Goal: Task Accomplishment & Management: Manage account settings

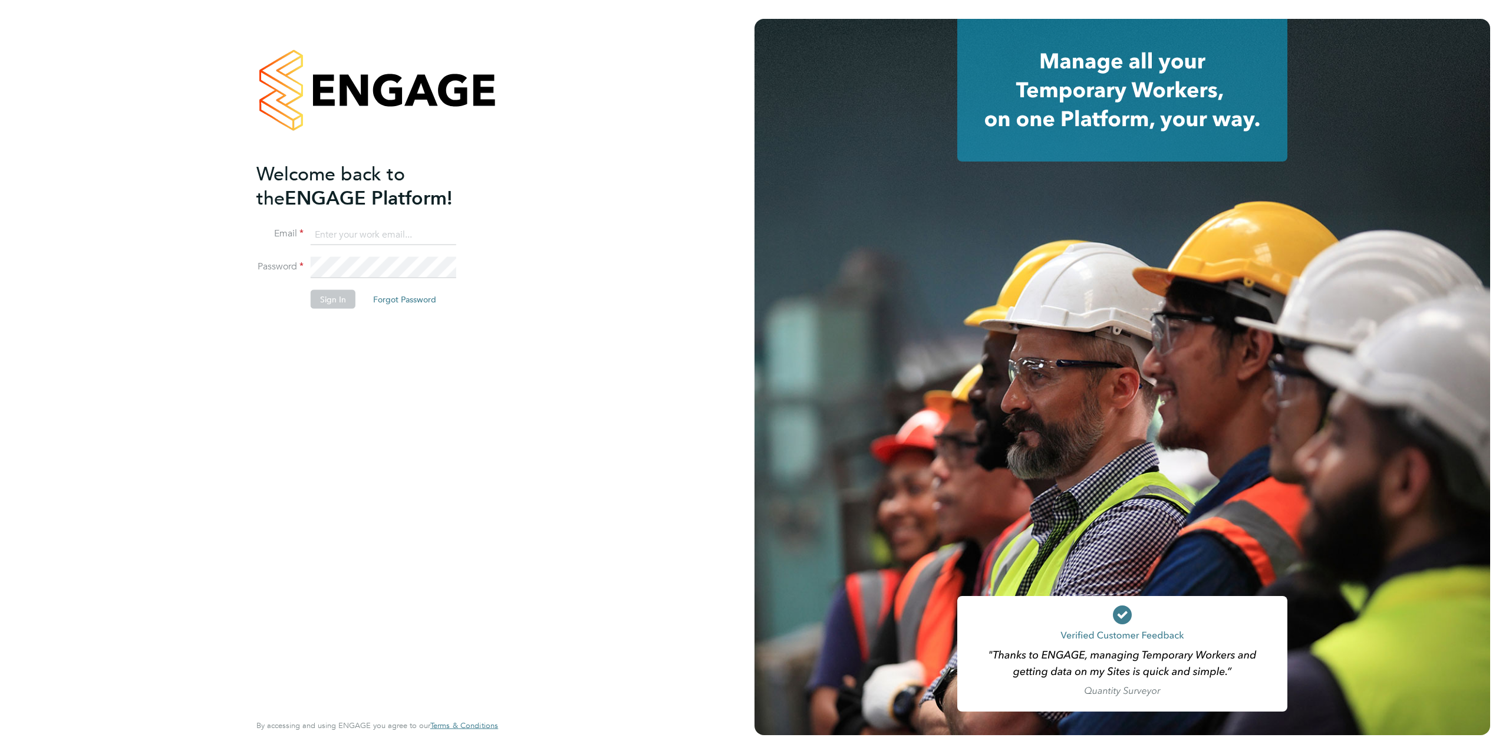
click at [383, 224] on input at bounding box center [384, 234] width 146 height 21
type input "paul.willson@bgis.com"
click at [323, 286] on li "Password" at bounding box center [371, 273] width 230 height 33
click at [328, 301] on button "Sign In" at bounding box center [333, 299] width 45 height 19
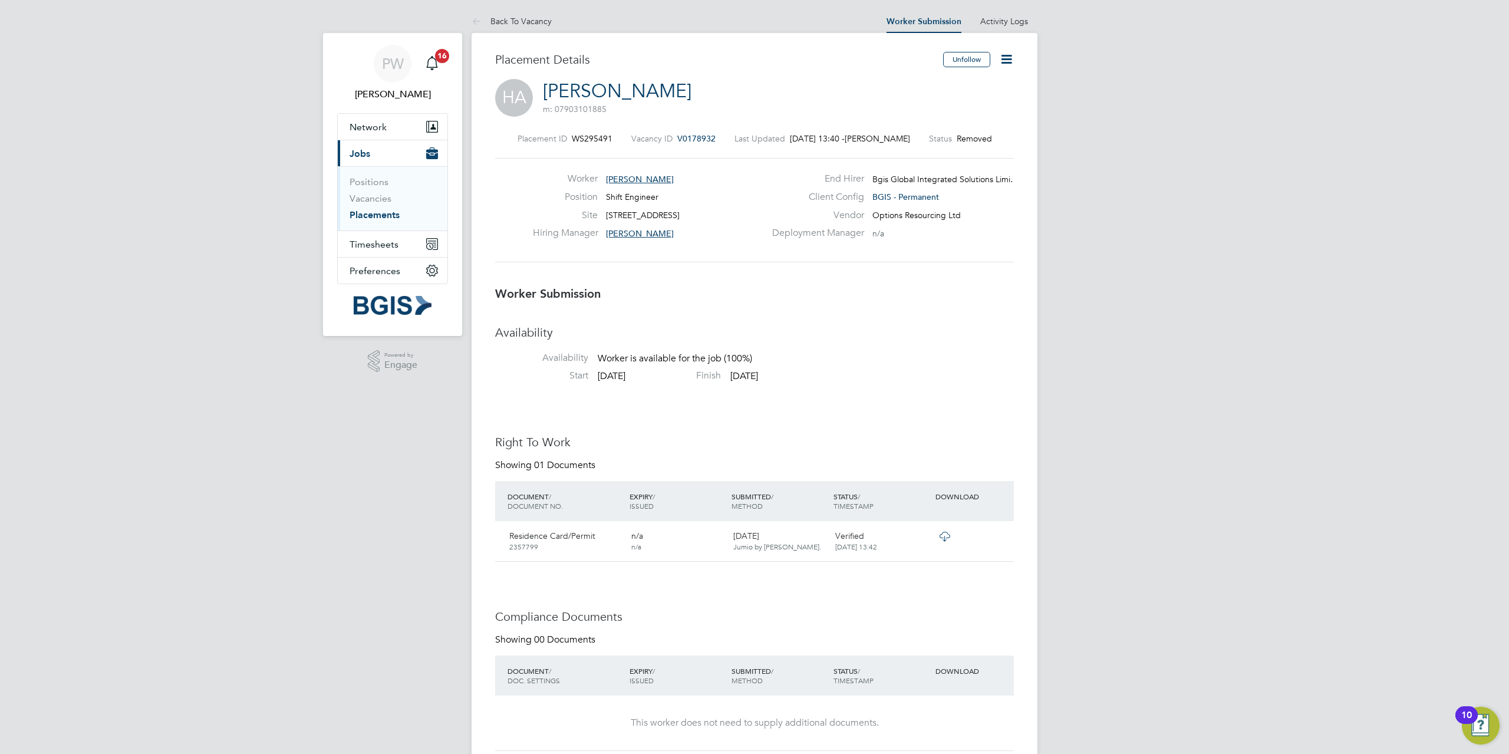
click at [854, 368] on li "Availability Availability Worker is available for the job (100%)" at bounding box center [754, 347] width 519 height 45
click at [541, 16] on link "Back To Vacancy" at bounding box center [512, 21] width 80 height 11
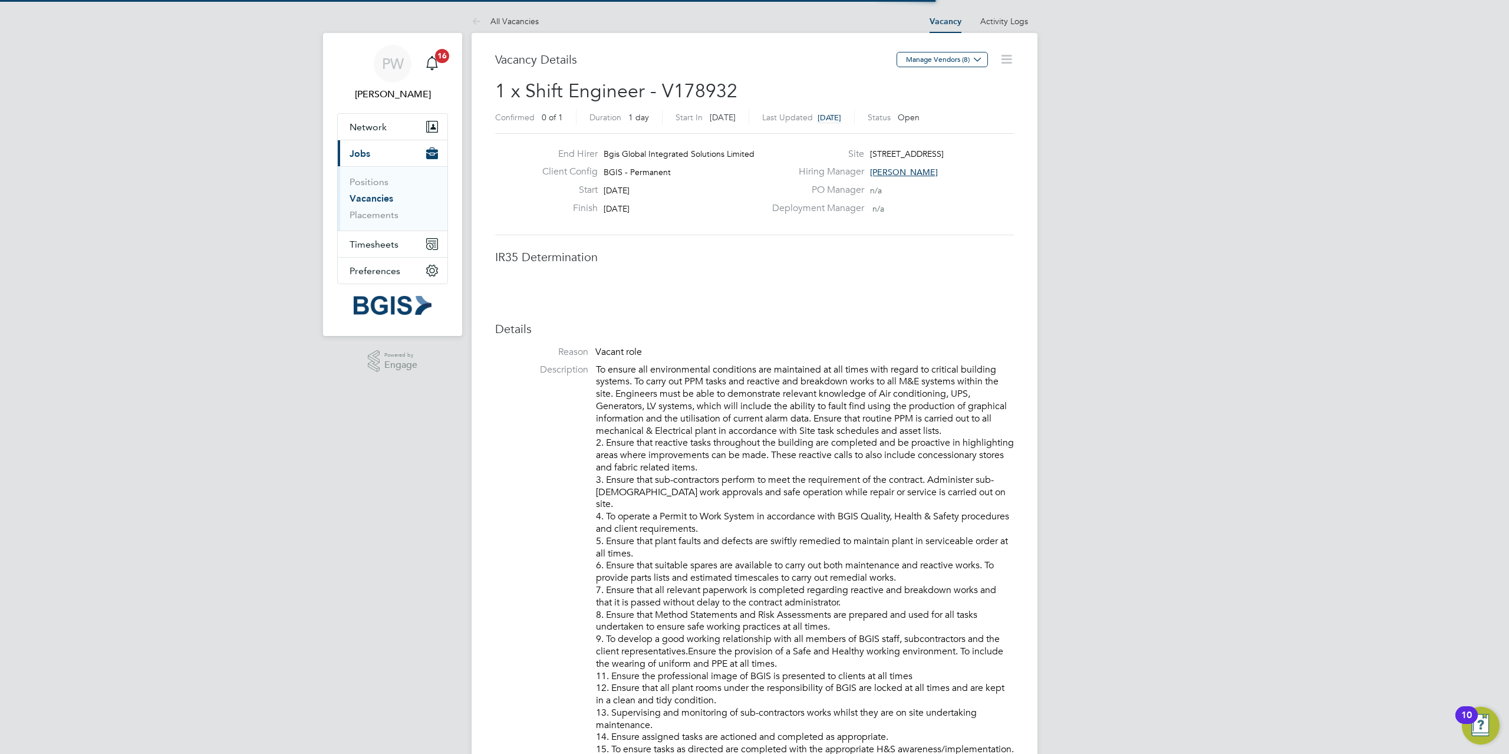
scroll to position [19, 233]
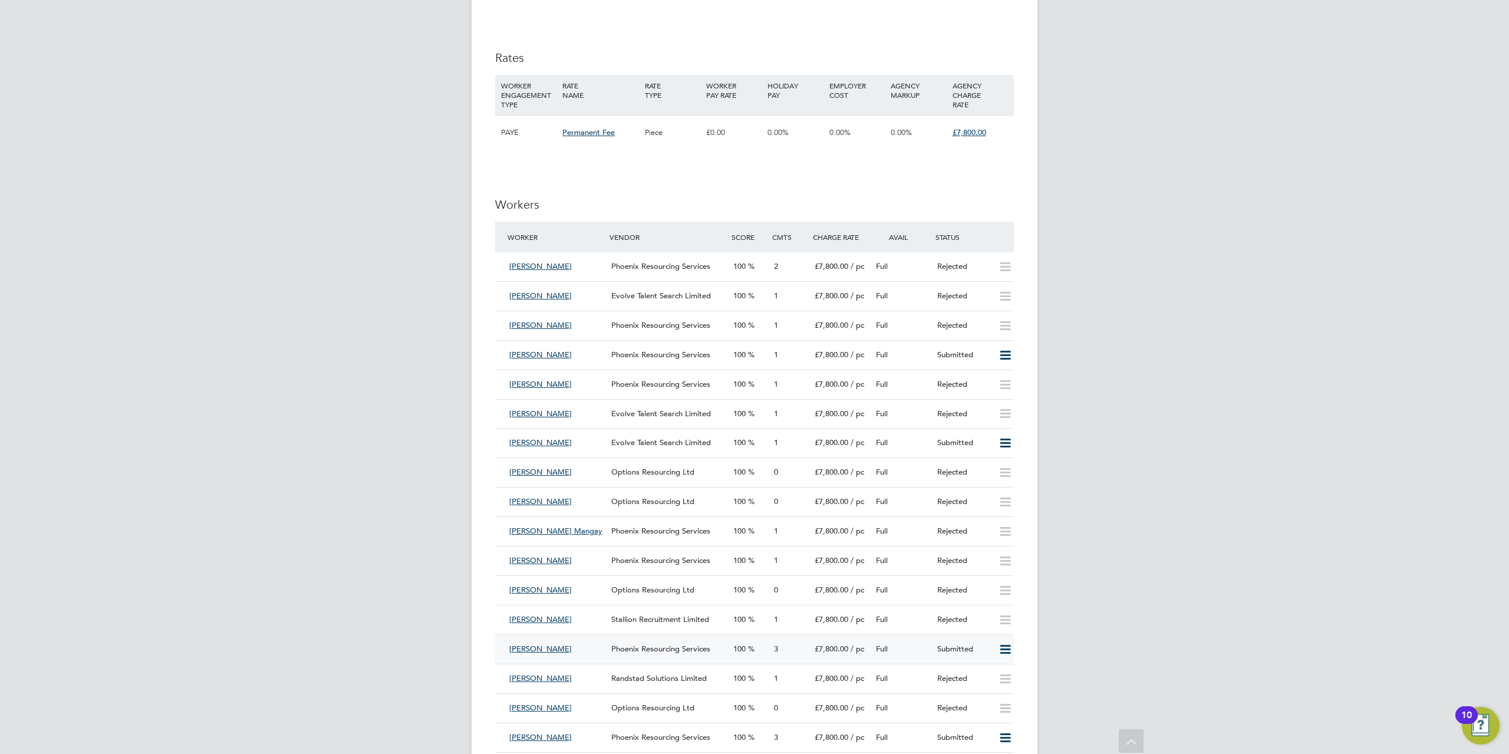
click at [1012, 652] on icon at bounding box center [1005, 649] width 15 height 9
click at [986, 676] on li "Offer" at bounding box center [989, 675] width 41 height 17
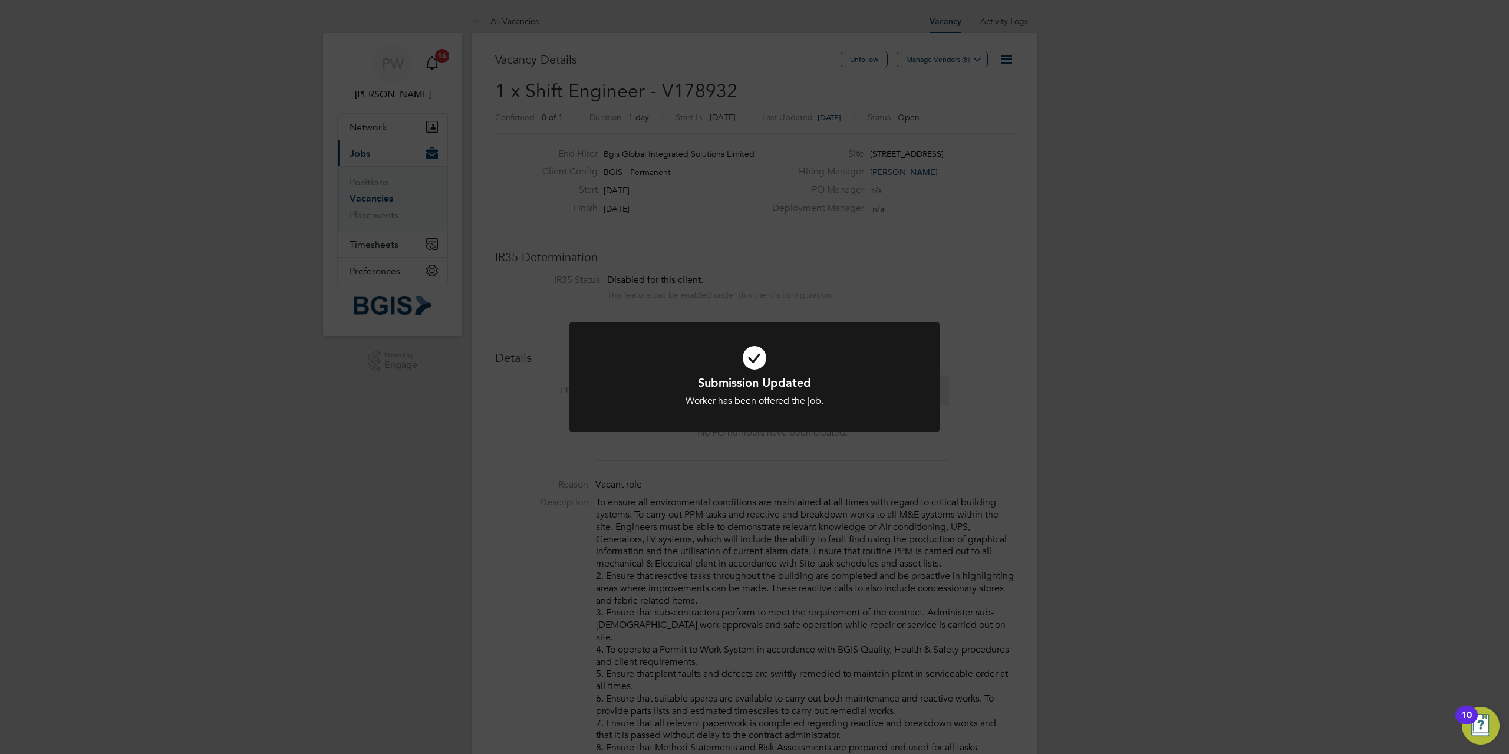
click at [775, 617] on div "Submission Updated Worker has been offered the job. Cancel Okay" at bounding box center [754, 377] width 1509 height 754
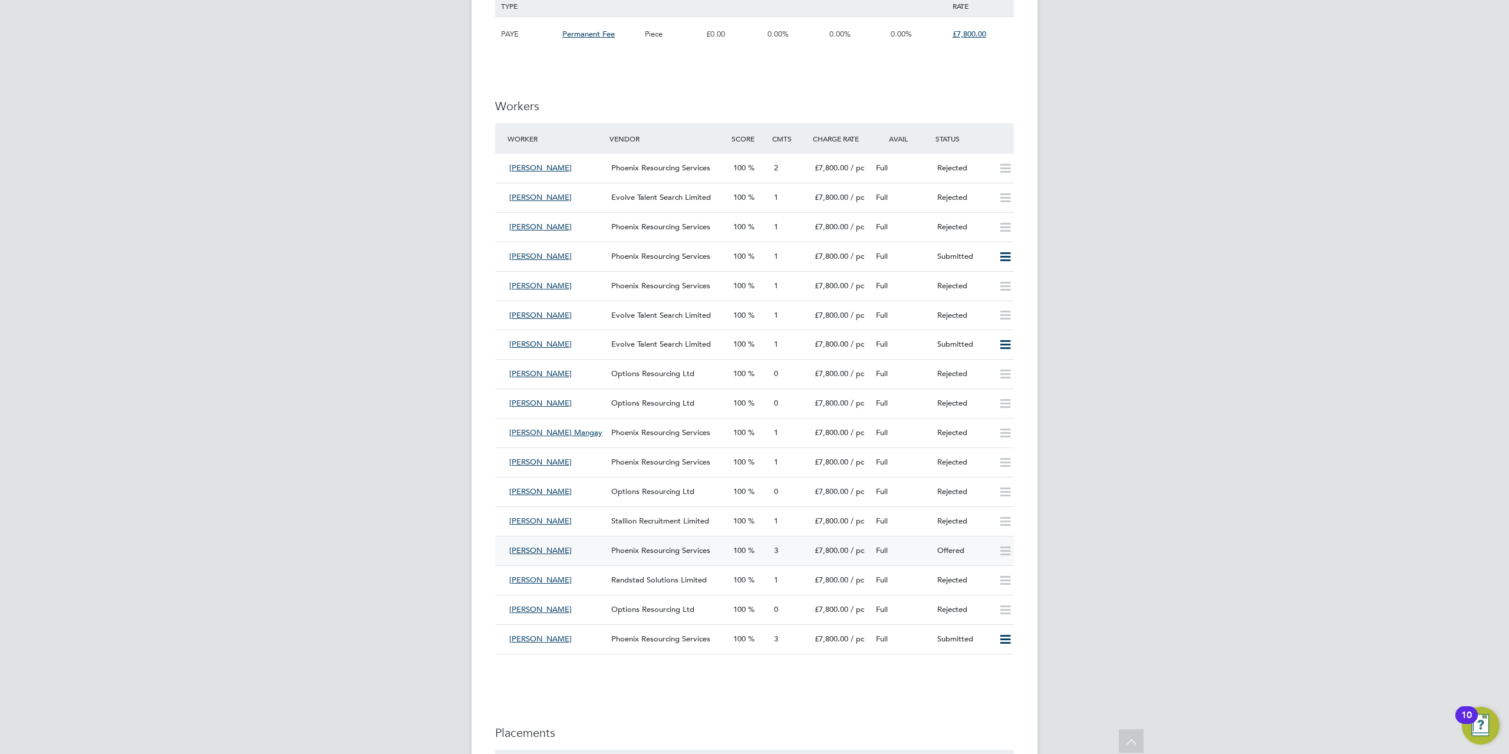
click at [1001, 552] on icon at bounding box center [1005, 551] width 15 height 9
click at [984, 724] on div "IR35 Determination IR35 Status Disabled for this client. This feature can be en…" at bounding box center [754, 36] width 519 height 2523
click at [1007, 551] on icon at bounding box center [1005, 551] width 15 height 9
click at [634, 552] on span "Phoenix Resourcing Services" at bounding box center [660, 550] width 99 height 10
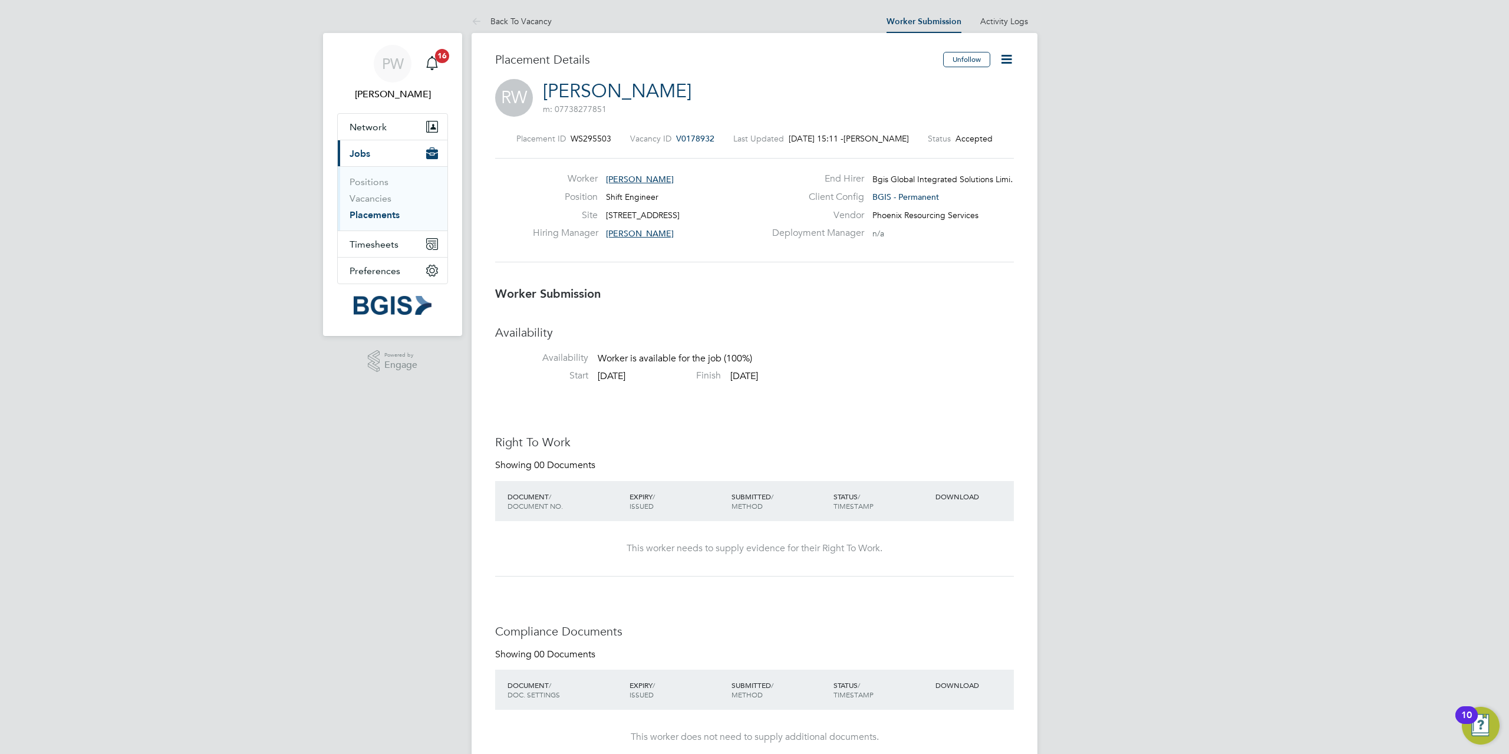
click at [1008, 53] on icon at bounding box center [1006, 59] width 15 height 15
click at [786, 301] on h3 "Worker Submission" at bounding box center [754, 293] width 519 height 15
click at [994, 295] on h3 "Worker Submission" at bounding box center [754, 293] width 519 height 15
click at [887, 325] on div "Worker Submission Availability Availability Worker is available for the job (10…" at bounding box center [754, 682] width 519 height 792
